Goal: Find specific fact

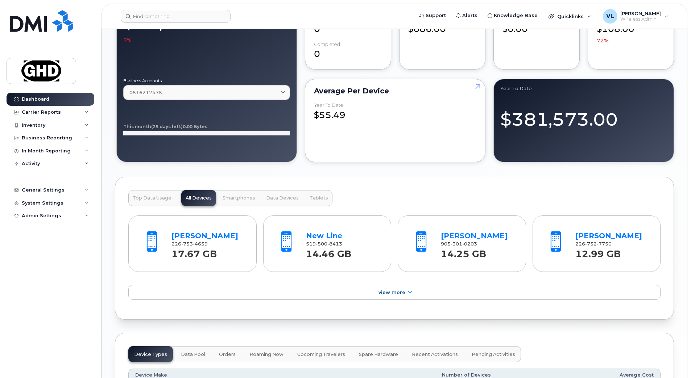
scroll to position [616, 0]
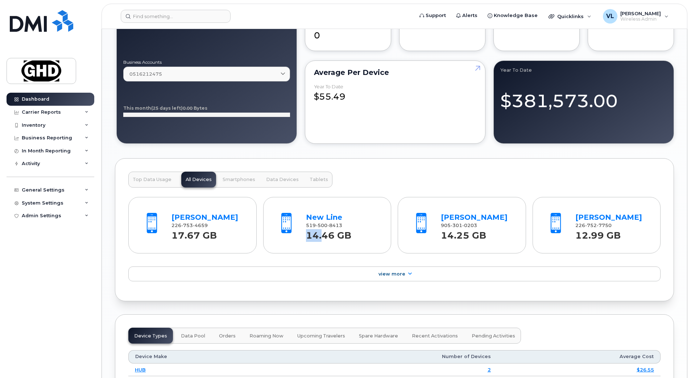
drag, startPoint x: 308, startPoint y: 226, endPoint x: 323, endPoint y: 227, distance: 15.6
click at [324, 227] on strong "14.46 GB" at bounding box center [328, 233] width 45 height 15
drag, startPoint x: 323, startPoint y: 227, endPoint x: 333, endPoint y: 225, distance: 9.7
click at [333, 225] on div "New Line 519 500 8413 14.46 GB" at bounding box center [327, 225] width 115 height 48
drag, startPoint x: 333, startPoint y: 225, endPoint x: 340, endPoint y: 226, distance: 7.7
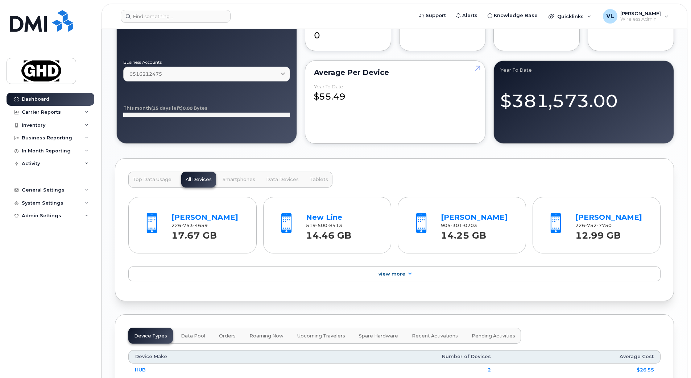
click at [339, 226] on span "8413" at bounding box center [334, 225] width 15 height 5
drag, startPoint x: 343, startPoint y: 226, endPoint x: 305, endPoint y: 225, distance: 37.7
click at [305, 225] on div "New Line 519 500 8413 14.46 GB" at bounding box center [342, 225] width 78 height 34
copy span "[PHONE_NUMBER]"
click at [295, 257] on div "[PERSON_NAME] 226 753 4659 17.67 GB New Line 519 500 8413 14.46 GB [PERSON_NAME…" at bounding box center [394, 238] width 532 height 101
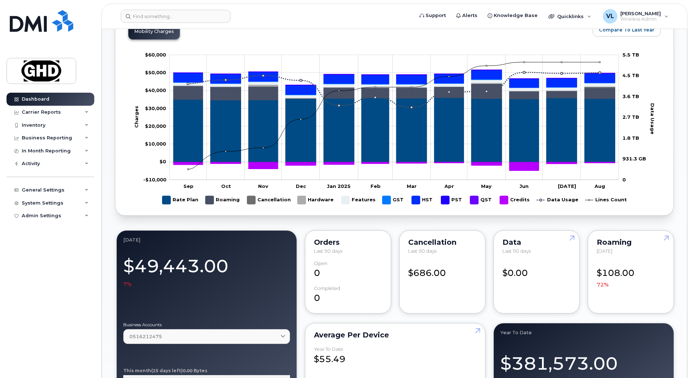
scroll to position [236, 0]
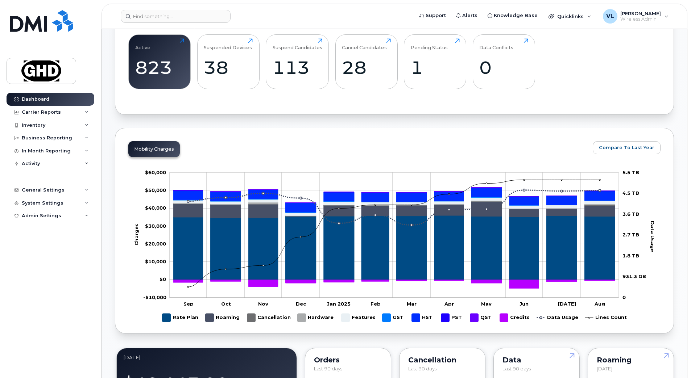
click at [372, 147] on div "Mobility Charges Compare To Last Year Zoom Out Charges -$10,000 -$30,000 -$20,0…" at bounding box center [394, 231] width 559 height 206
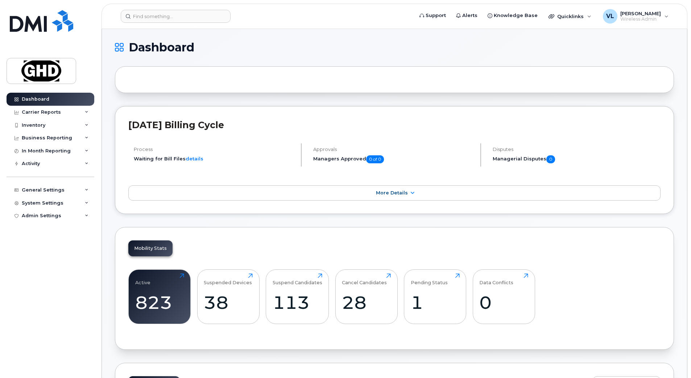
scroll to position [0, 0]
